Goal: Task Accomplishment & Management: Use online tool/utility

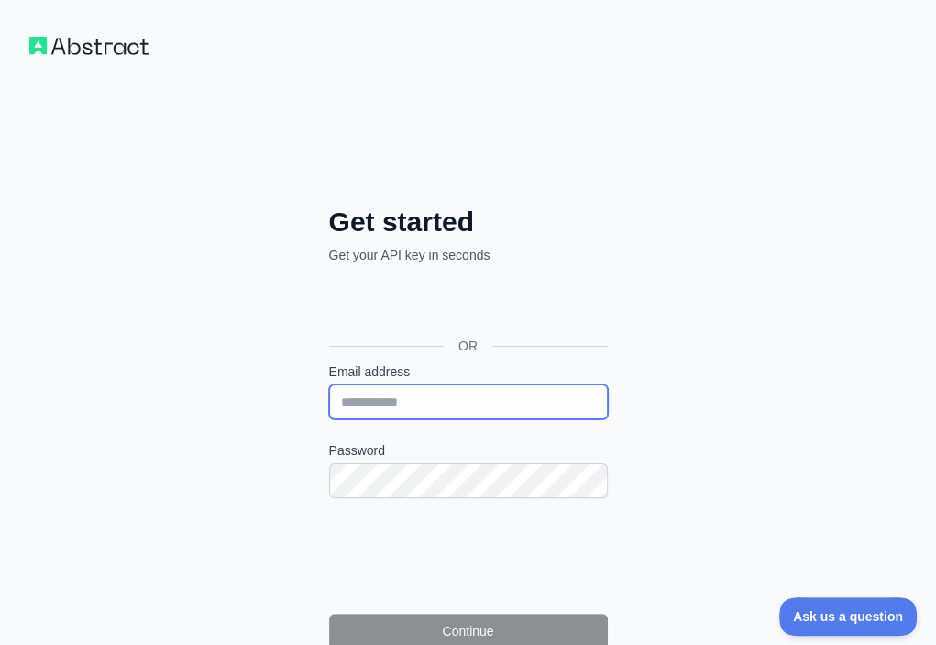
click at [329, 384] on input "Email address" at bounding box center [468, 401] width 279 height 35
paste input "**********"
type input "**********"
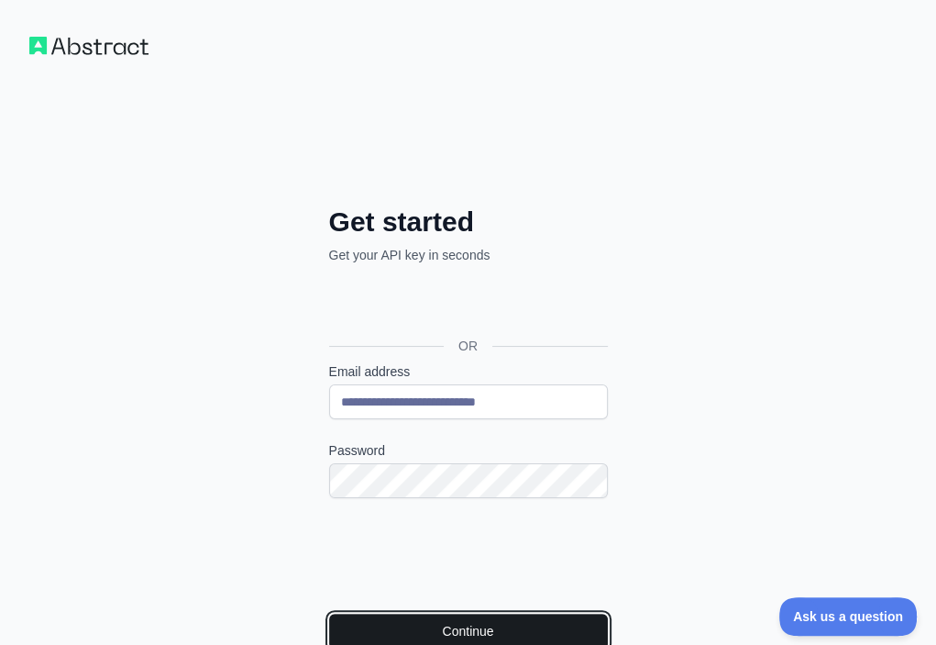
click at [347, 613] on button "Continue" at bounding box center [468, 630] width 279 height 35
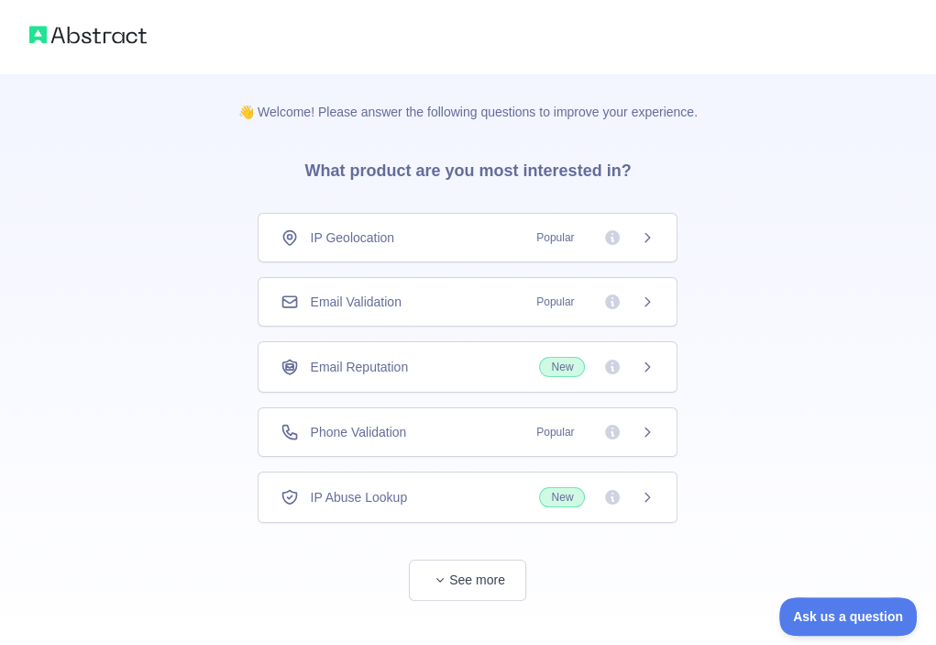
click at [438, 283] on div "Email Validation Popular" at bounding box center [468, 302] width 420 height 50
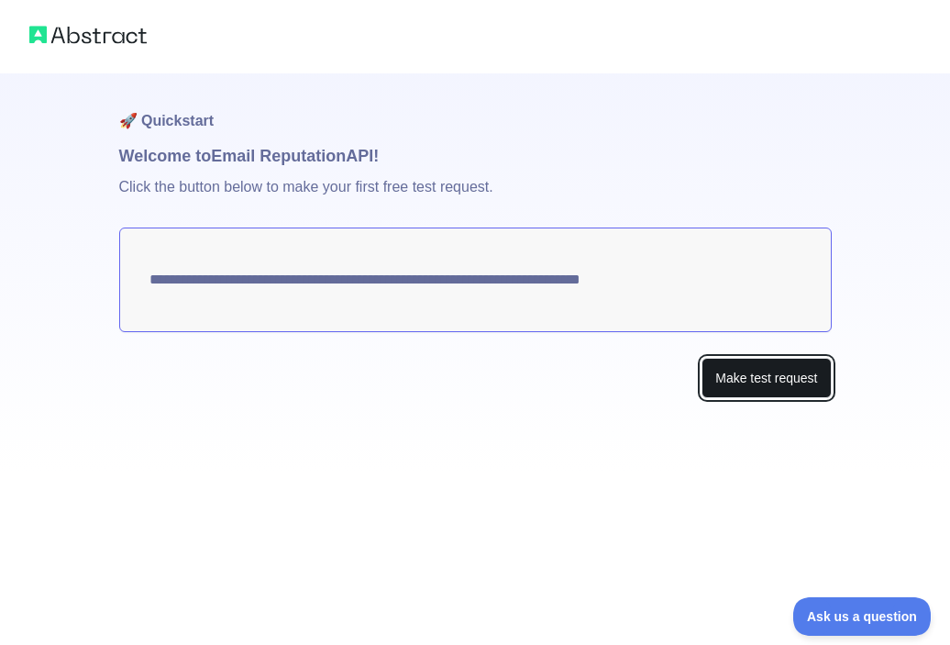
click at [778, 368] on button "Make test request" at bounding box center [765, 378] width 129 height 41
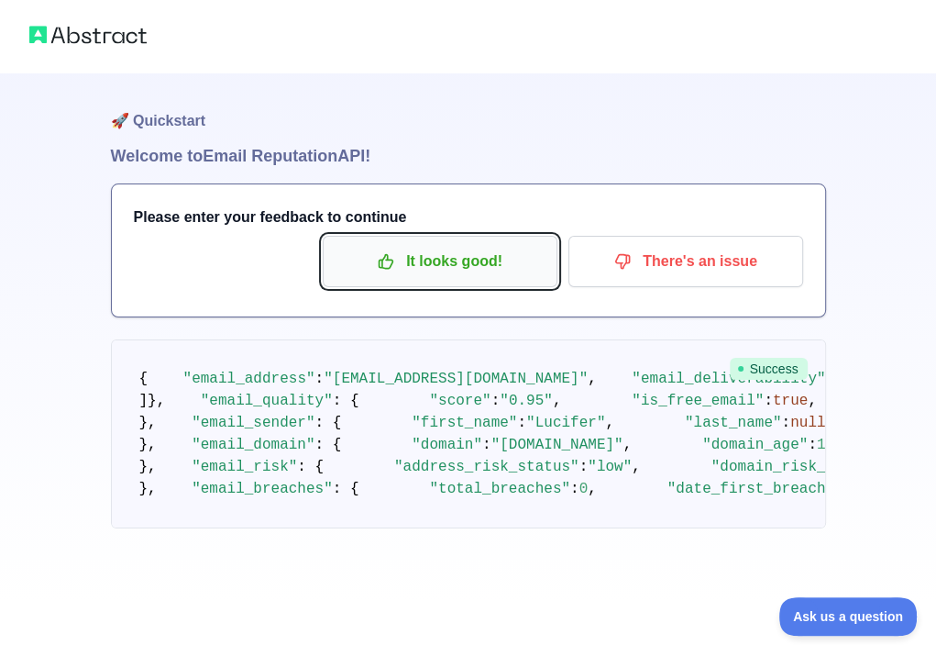
click at [435, 264] on p "It looks good!" at bounding box center [440, 261] width 207 height 31
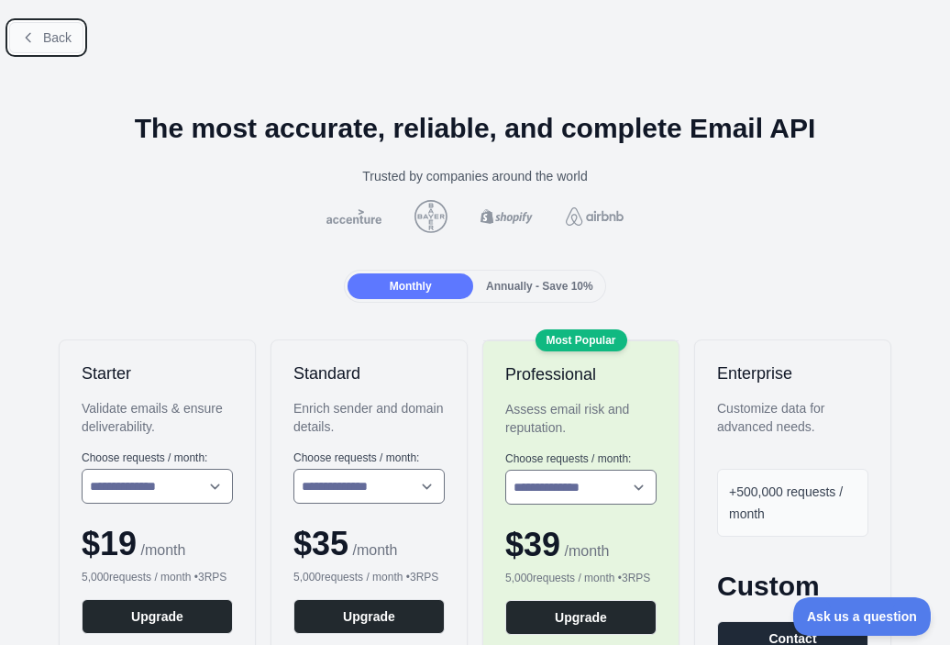
click at [67, 33] on span "Back" at bounding box center [57, 37] width 28 height 15
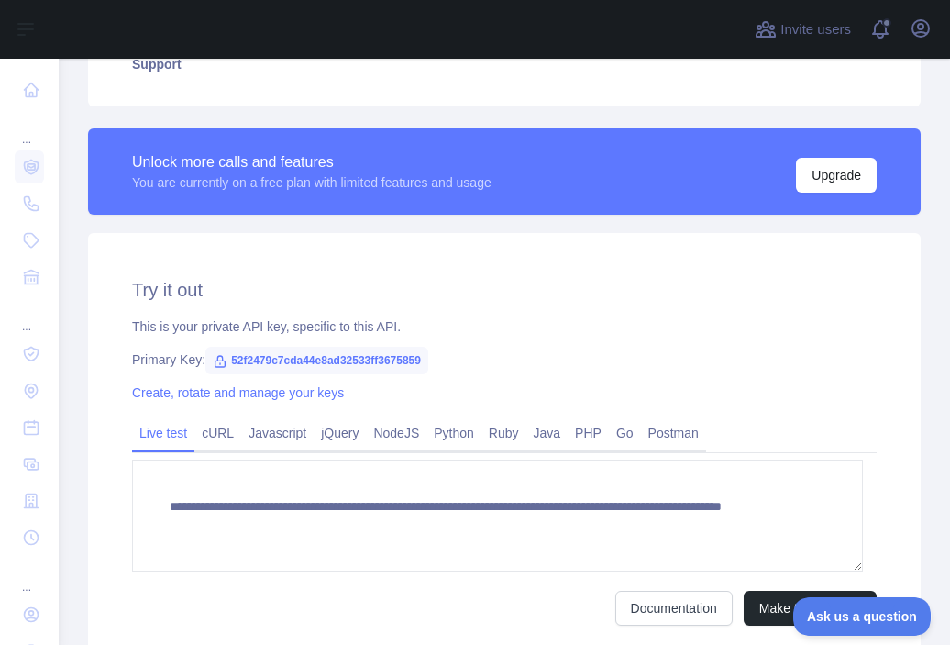
scroll to position [458, 0]
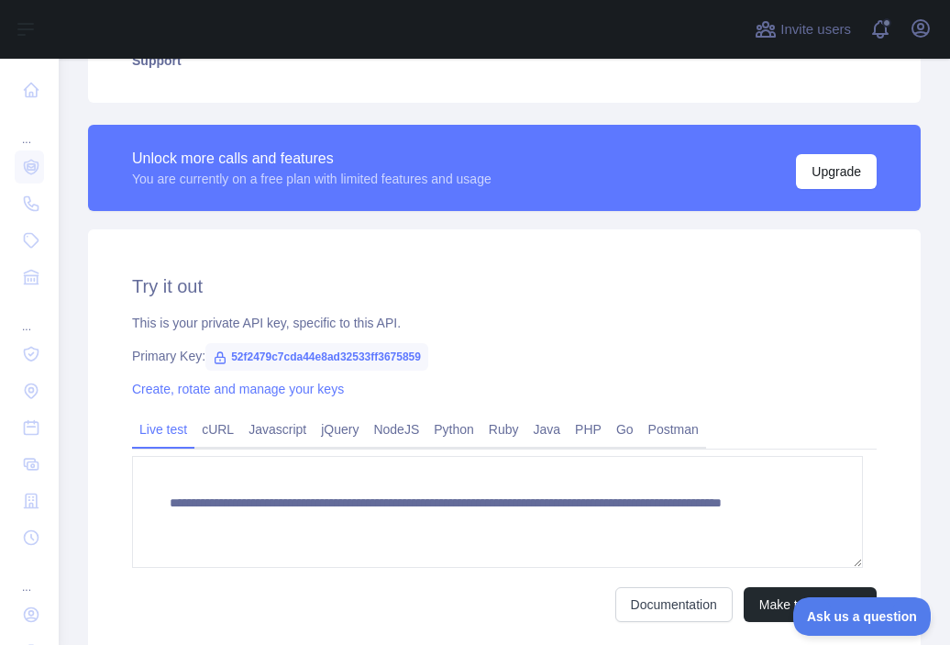
click at [343, 352] on span "52f2479c7cda44e8ad32533ff3675859" at bounding box center [316, 357] width 223 height 28
copy span "52f2479c7cda44e8ad32533ff3675859"
